Goal: Contribute content: Add original content to the website for others to see

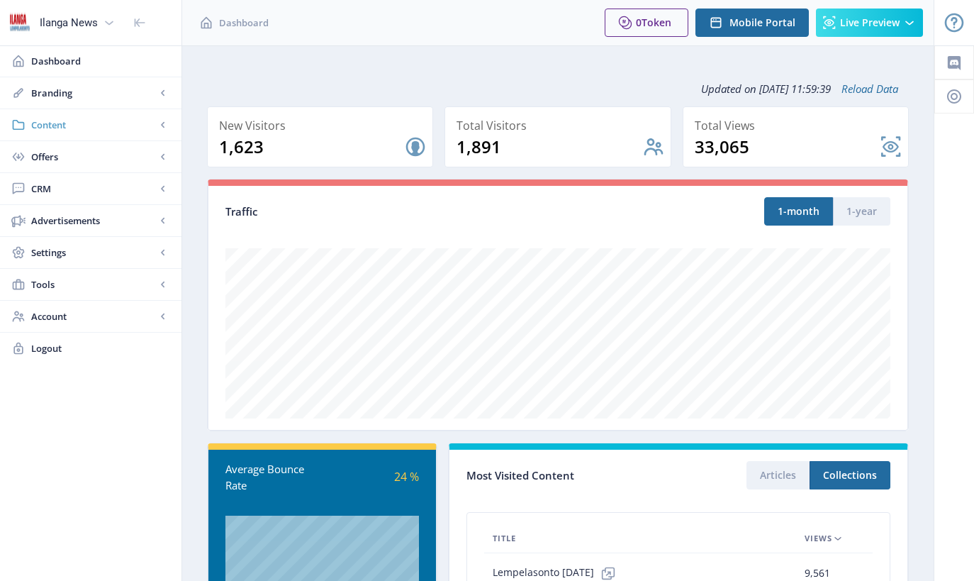
click at [57, 128] on span "Content" at bounding box center [93, 125] width 125 height 14
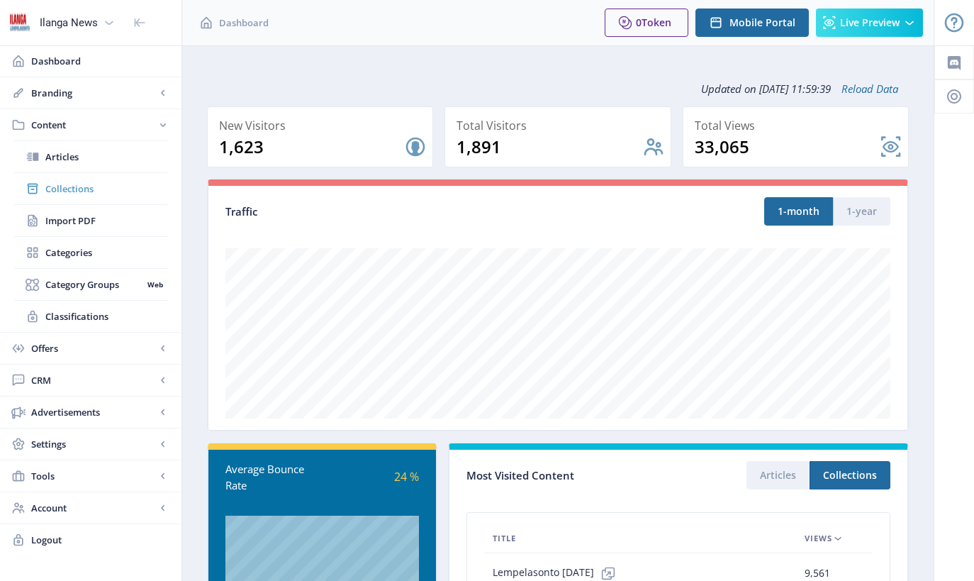
click at [67, 189] on span "Collections" at bounding box center [106, 188] width 122 height 14
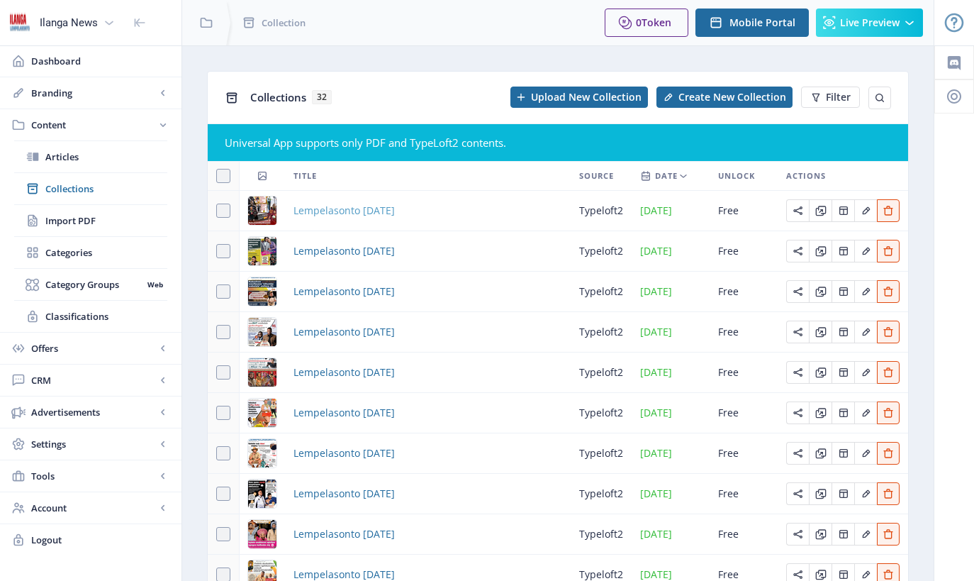
click at [357, 209] on span "Lempelasonto [DATE]" at bounding box center [344, 210] width 101 height 17
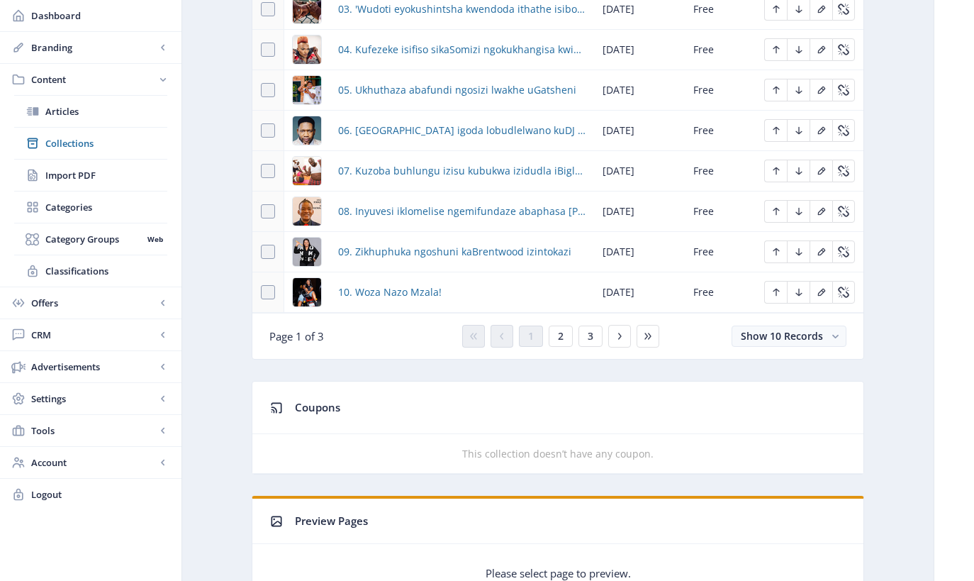
scroll to position [647, 0]
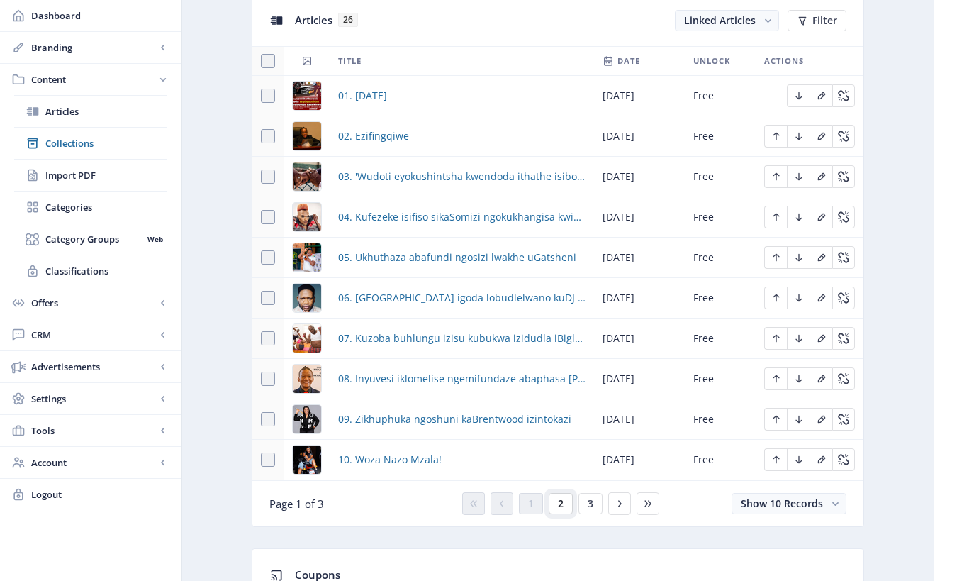
click at [561, 503] on span "2" at bounding box center [561, 503] width 6 height 11
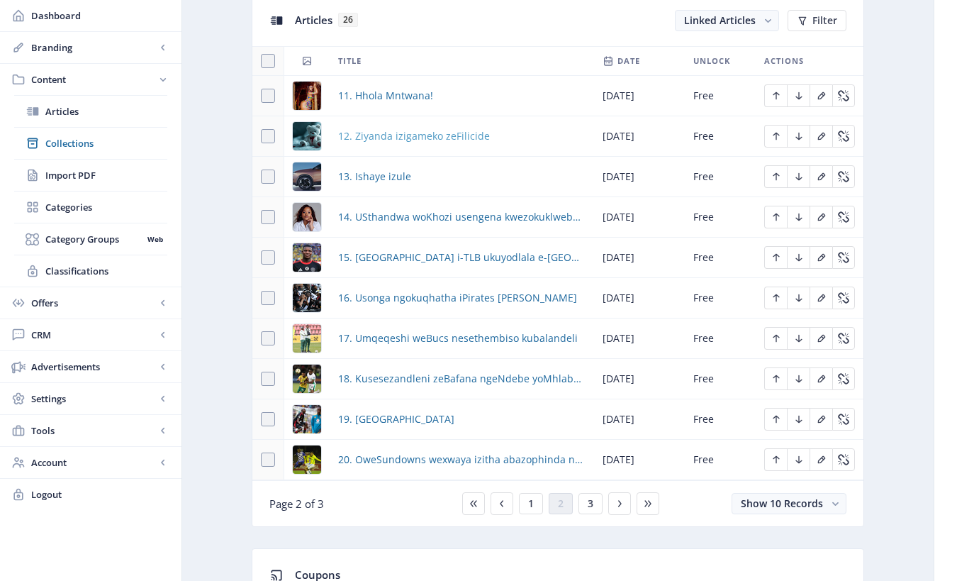
click at [379, 135] on span "12. Ziyanda izigameko zeFilicide" at bounding box center [414, 136] width 152 height 17
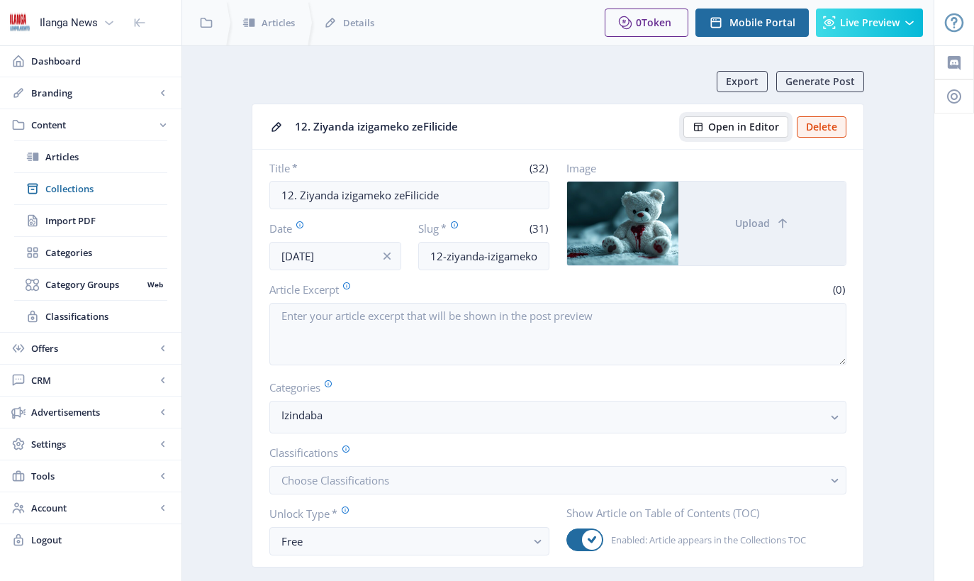
click at [764, 133] on span "Open in Editor" at bounding box center [743, 126] width 71 height 11
click at [87, 193] on span "Collections" at bounding box center [106, 188] width 122 height 14
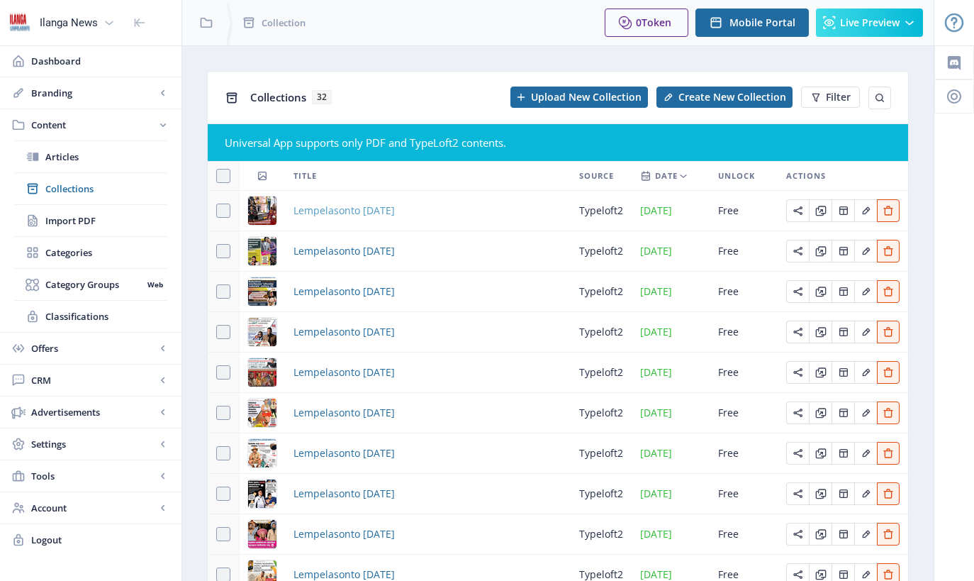
click at [395, 213] on span "Lempelasonto [DATE]" at bounding box center [344, 210] width 101 height 17
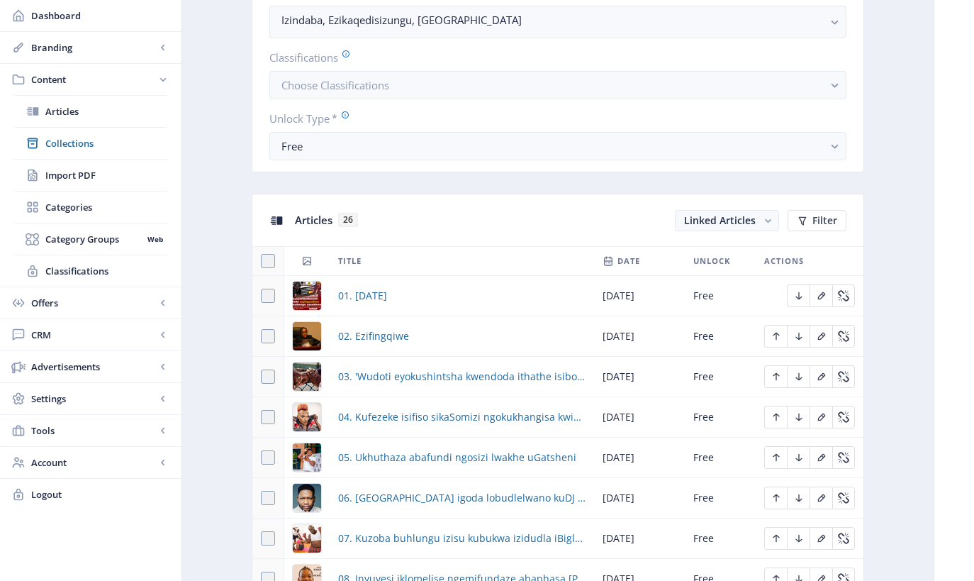
scroll to position [736, 0]
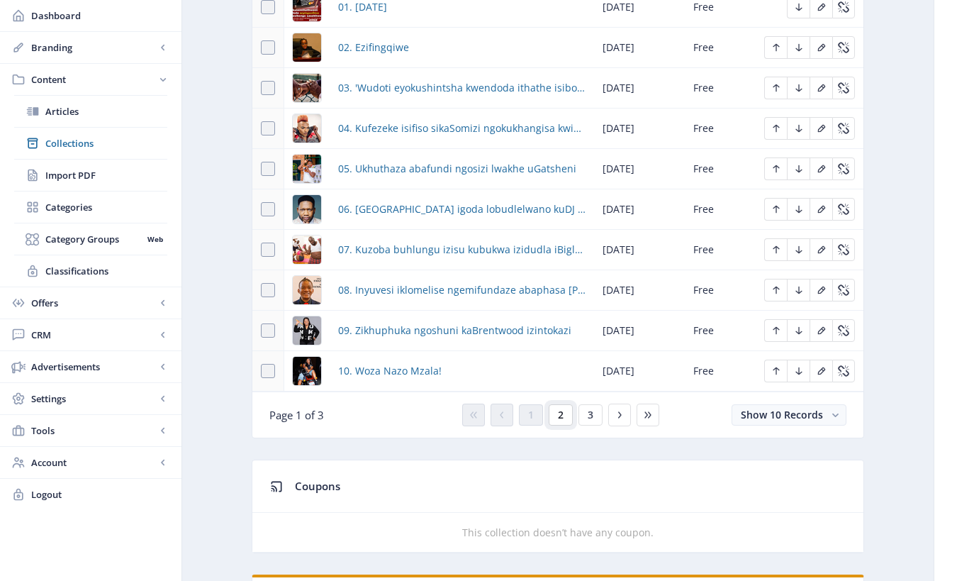
click at [569, 417] on button "2" at bounding box center [561, 414] width 24 height 21
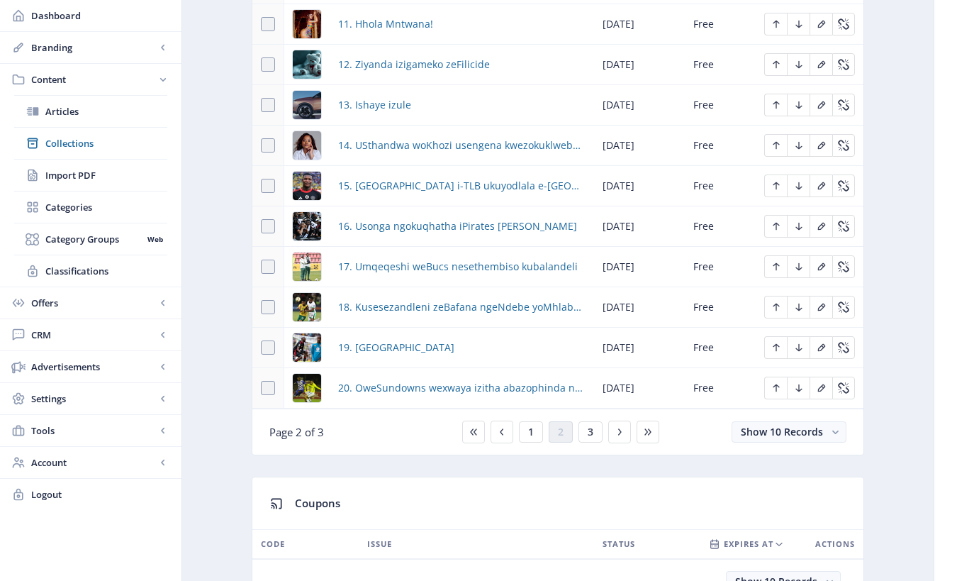
scroll to position [709, 0]
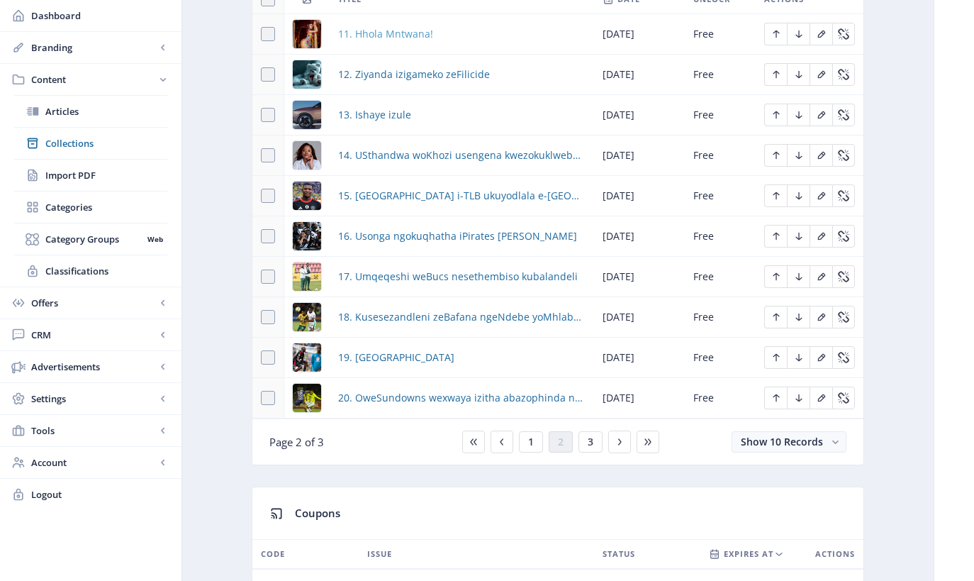
click at [408, 38] on span "11. Hhola Mntwana!" at bounding box center [385, 34] width 95 height 17
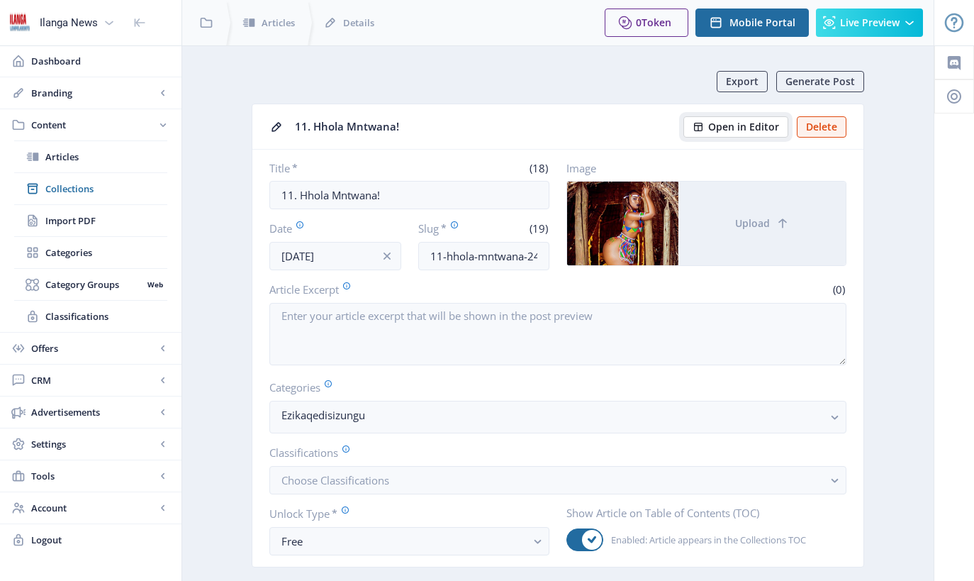
click at [751, 127] on span "Open in Editor" at bounding box center [743, 126] width 71 height 11
click at [86, 190] on span "Collections" at bounding box center [106, 188] width 122 height 14
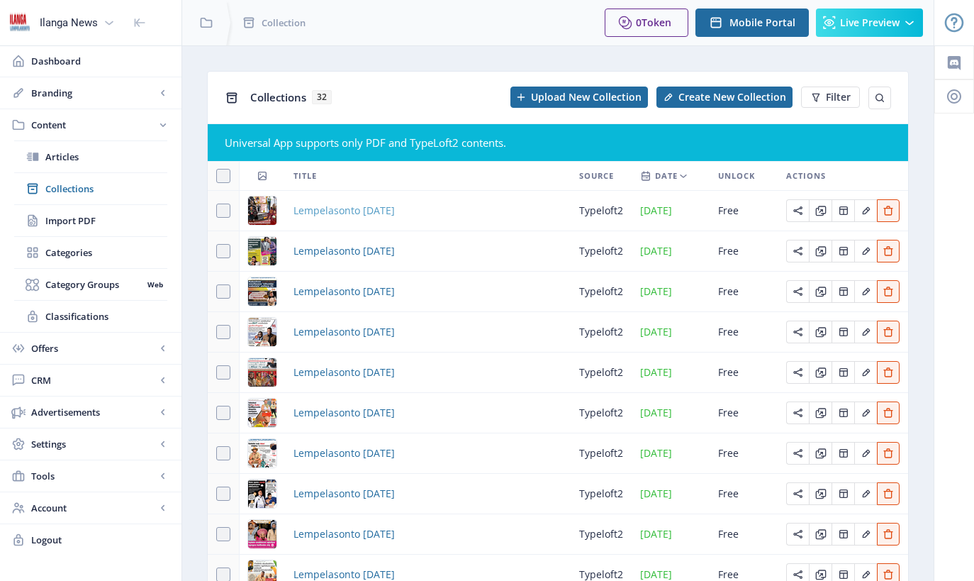
click at [350, 210] on span "Lempelasonto [DATE]" at bounding box center [344, 210] width 101 height 17
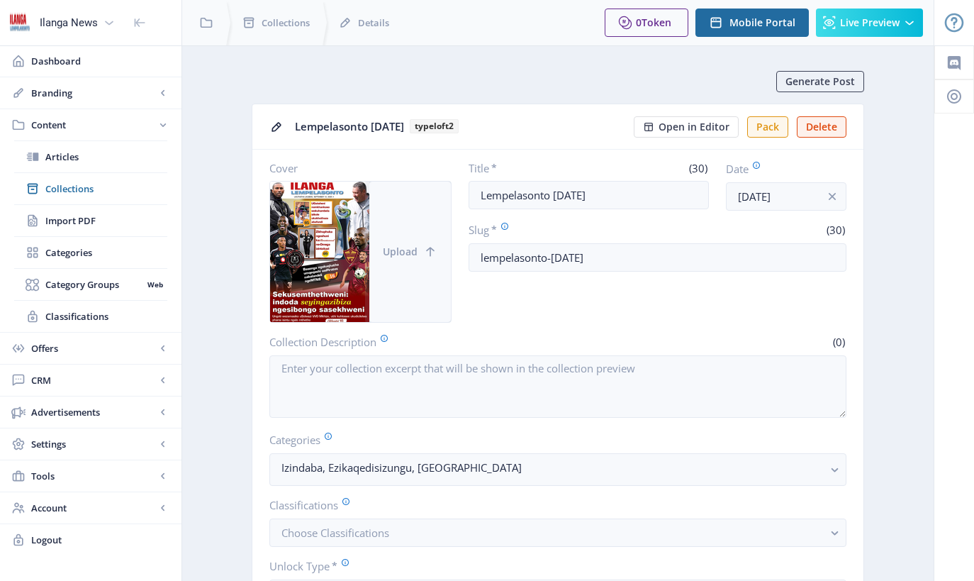
click at [407, 252] on span "Upload" at bounding box center [400, 251] width 35 height 11
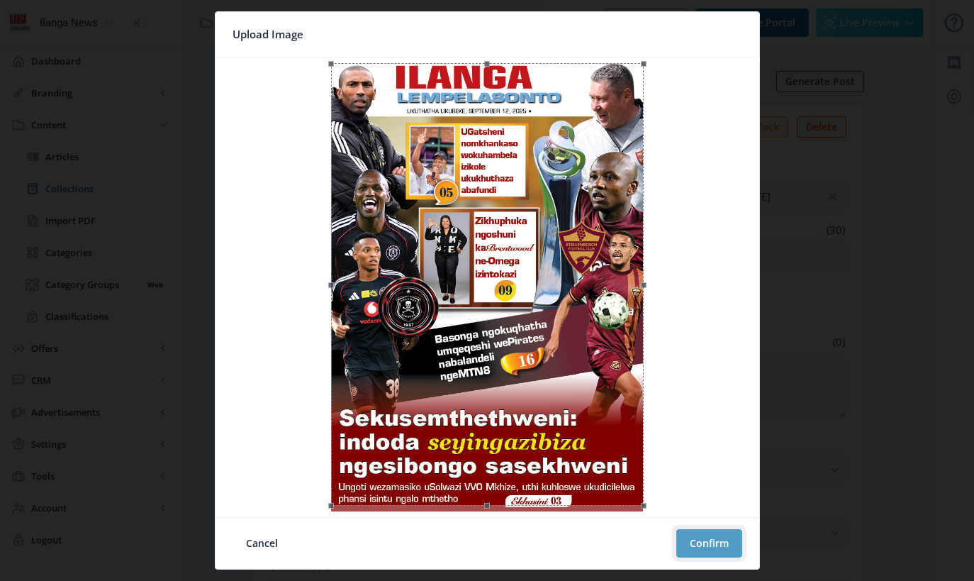
click at [714, 529] on button "Confirm" at bounding box center [709, 543] width 66 height 28
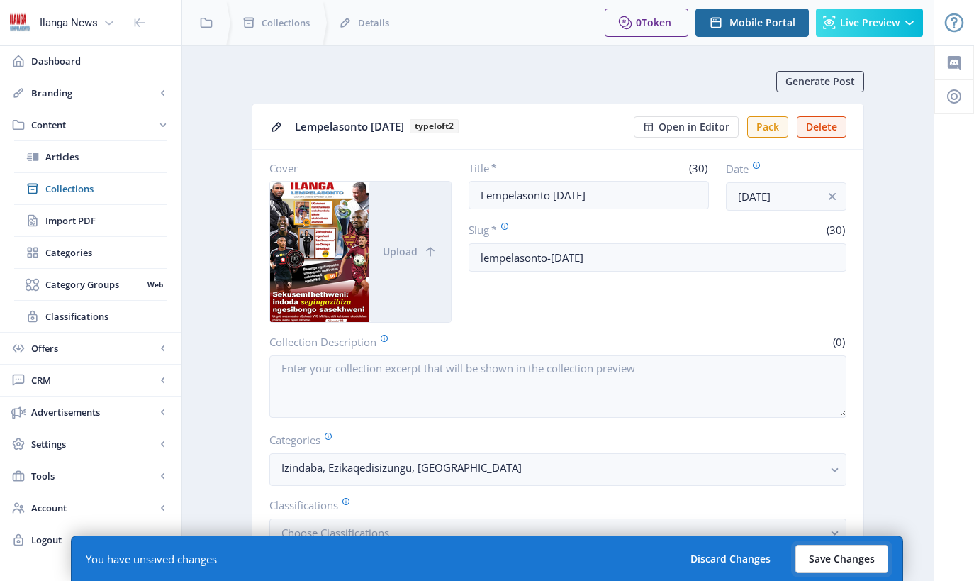
click at [837, 547] on button "Save Changes" at bounding box center [841, 558] width 93 height 28
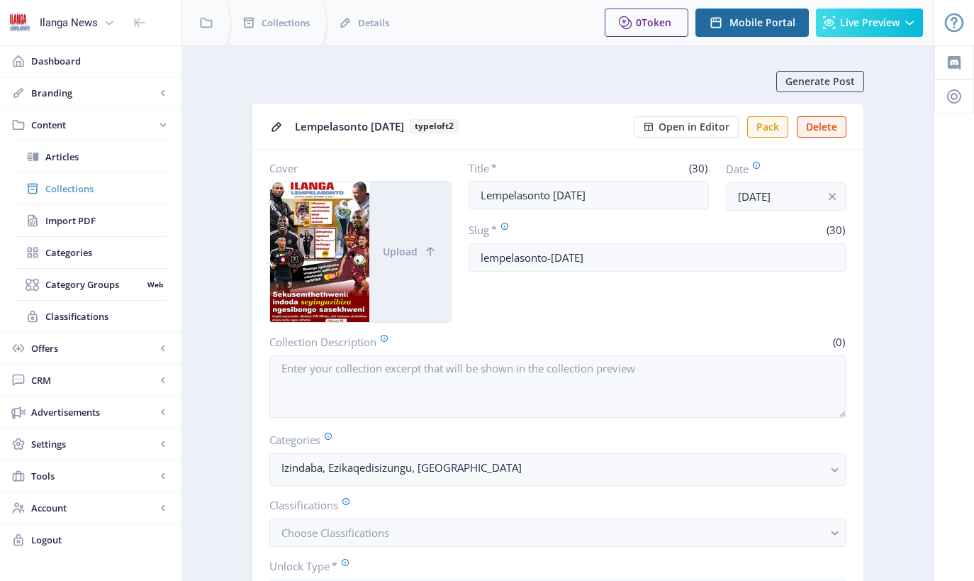
click at [78, 191] on span "Collections" at bounding box center [106, 188] width 122 height 14
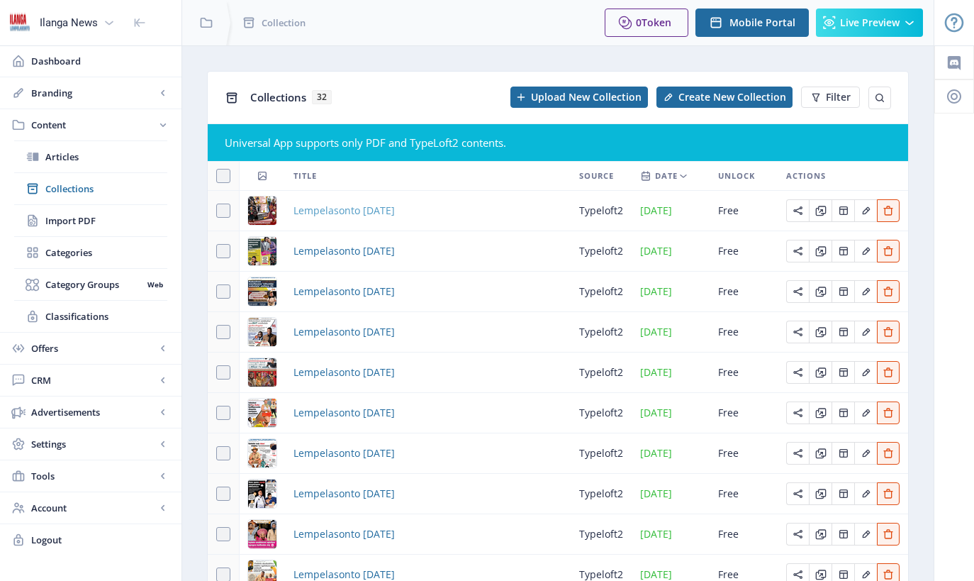
click at [395, 212] on span "Lempelasonto [DATE]" at bounding box center [344, 210] width 101 height 17
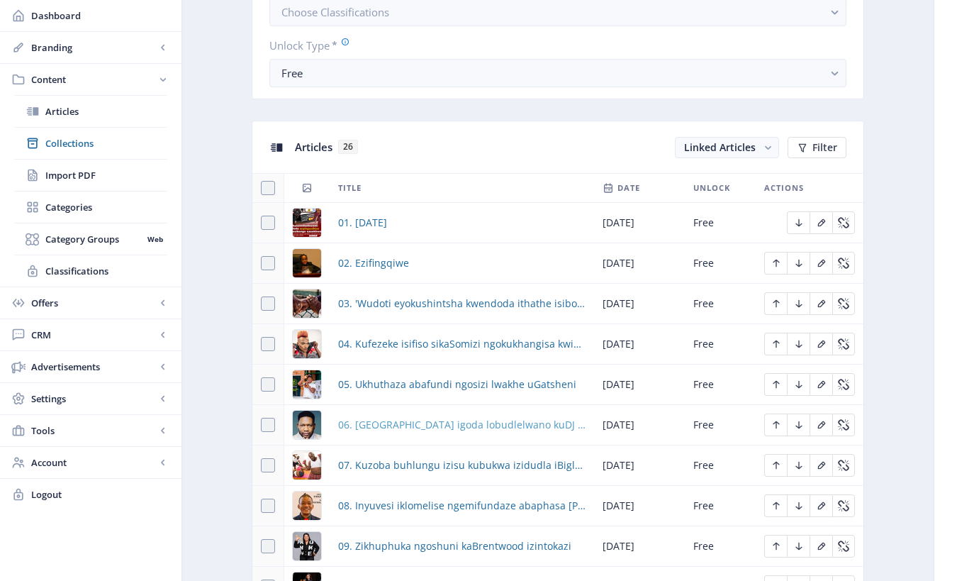
scroll to position [618, 0]
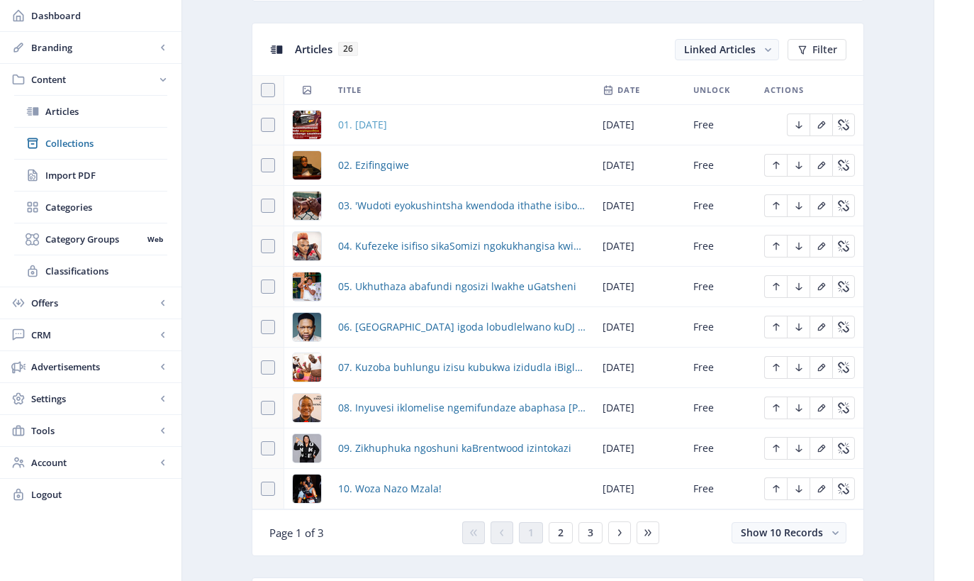
click at [387, 126] on span "01. [DATE]" at bounding box center [362, 124] width 49 height 17
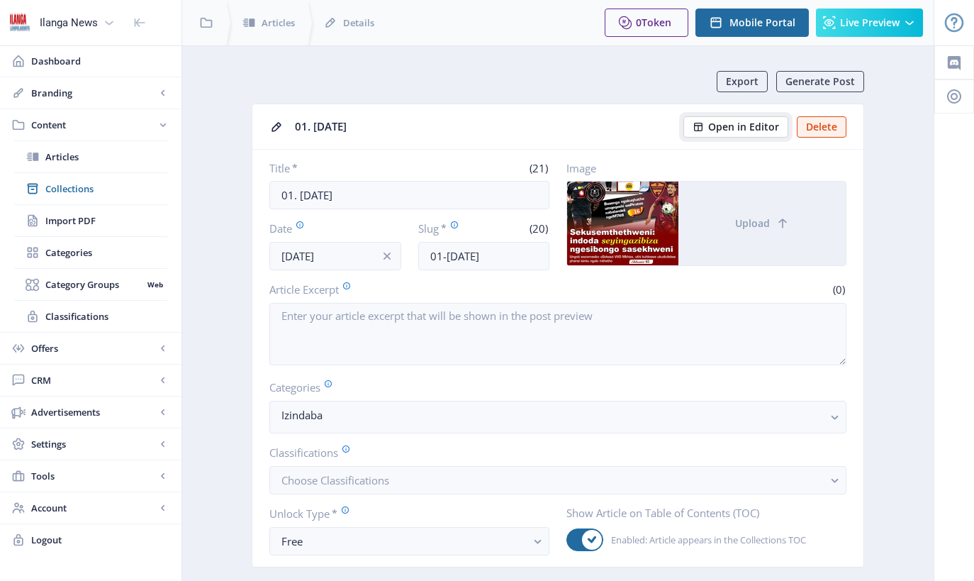
click at [757, 128] on span "Open in Editor" at bounding box center [743, 126] width 71 height 11
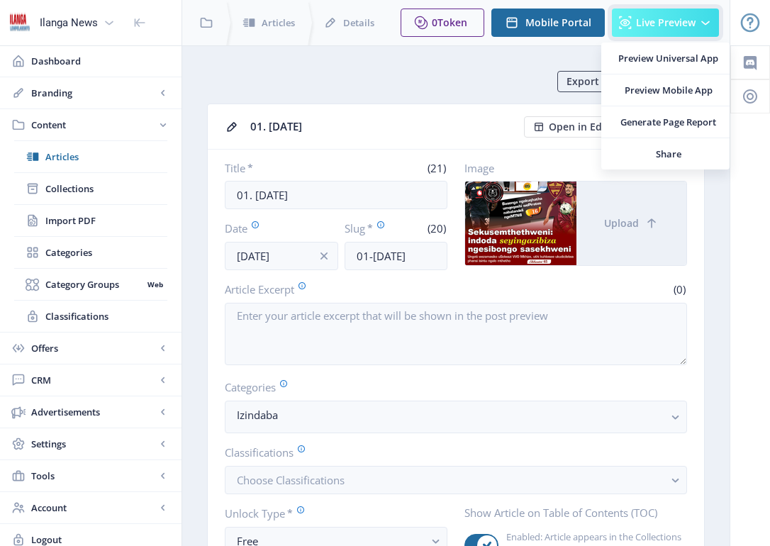
click at [648, 24] on span "Live Preview" at bounding box center [666, 22] width 60 height 11
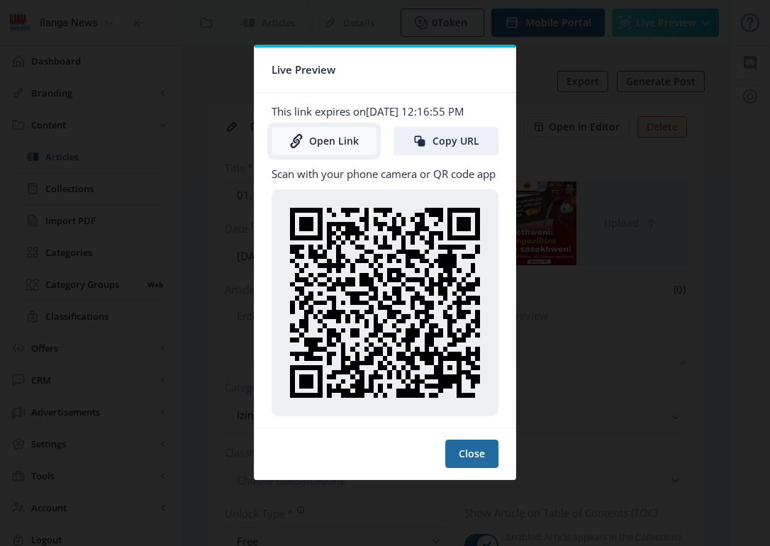
click at [328, 142] on link "Open Link" at bounding box center [324, 141] width 105 height 28
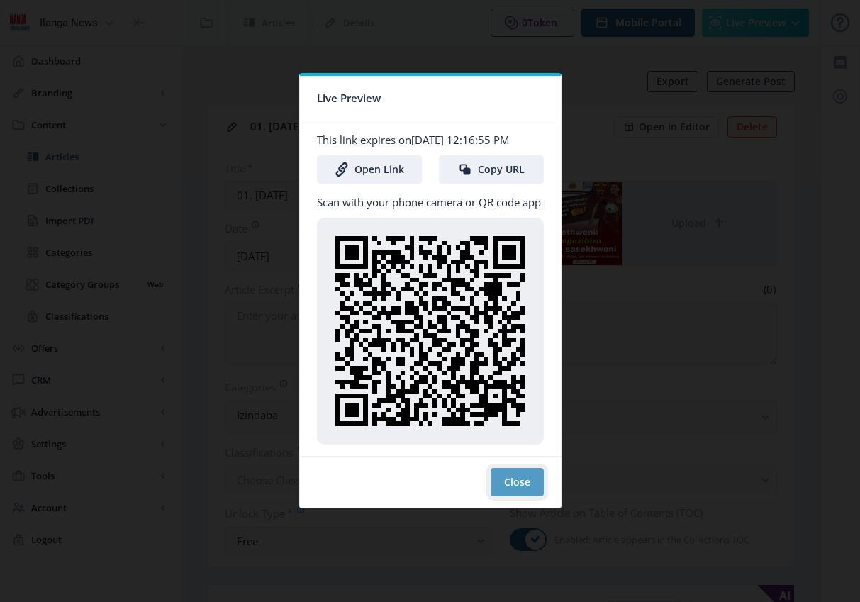
click at [519, 486] on button "Close" at bounding box center [517, 482] width 53 height 28
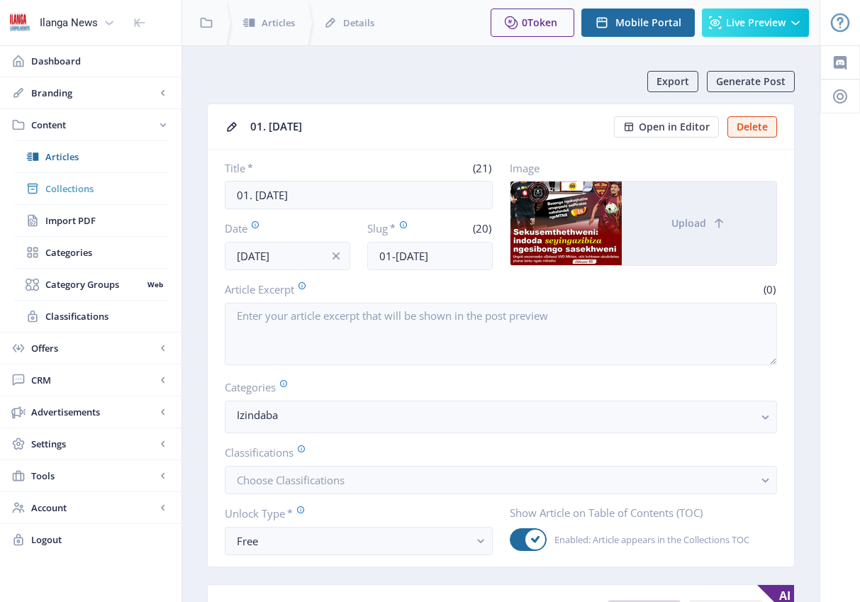
click at [69, 189] on span "Collections" at bounding box center [106, 188] width 122 height 14
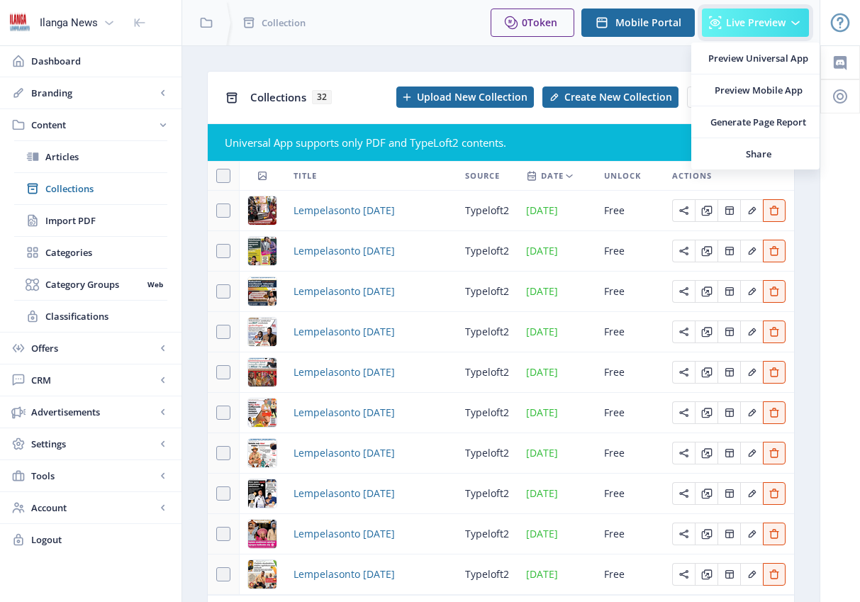
click at [730, 26] on span "Live Preview" at bounding box center [756, 22] width 60 height 11
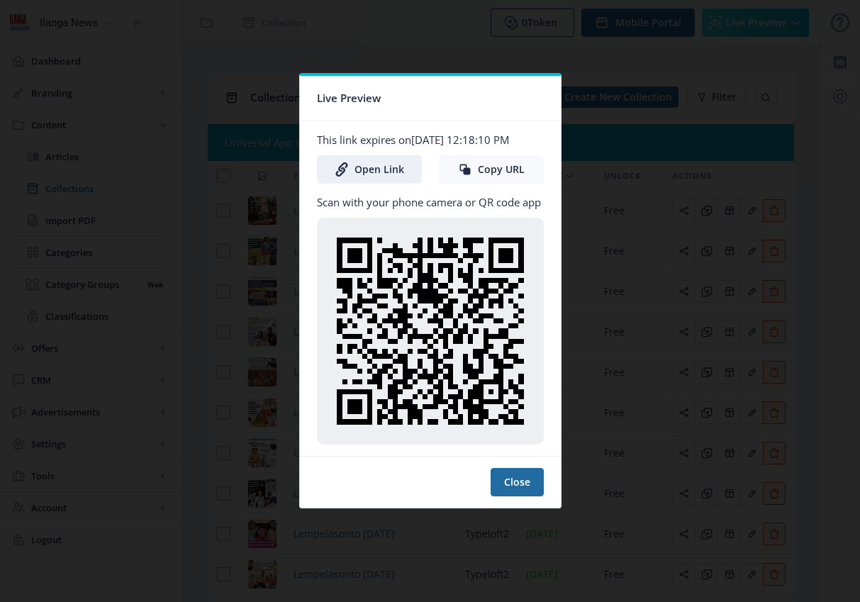
click at [523, 176] on button "Copy URL" at bounding box center [491, 169] width 105 height 28
click at [523, 493] on button "Close" at bounding box center [517, 482] width 53 height 28
